Goal: Transaction & Acquisition: Purchase product/service

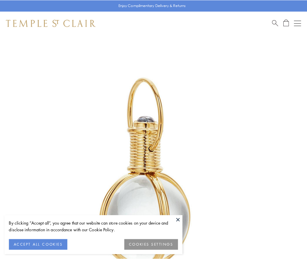
scroll to position [153, 0]
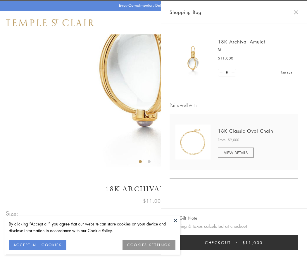
click at [234, 243] on button "Checkout $11,000" at bounding box center [233, 243] width 129 height 15
